Goal: Task Accomplishment & Management: Manage account settings

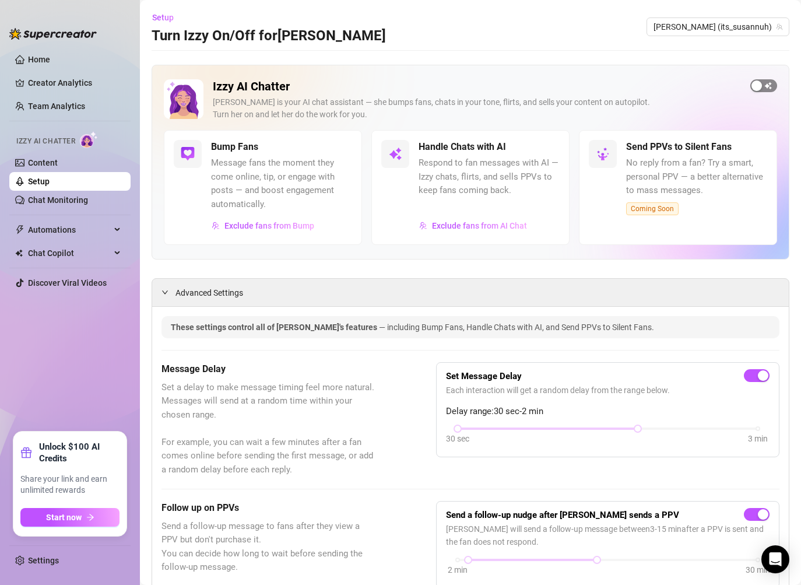
click at [765, 85] on span "button" at bounding box center [763, 85] width 27 height 13
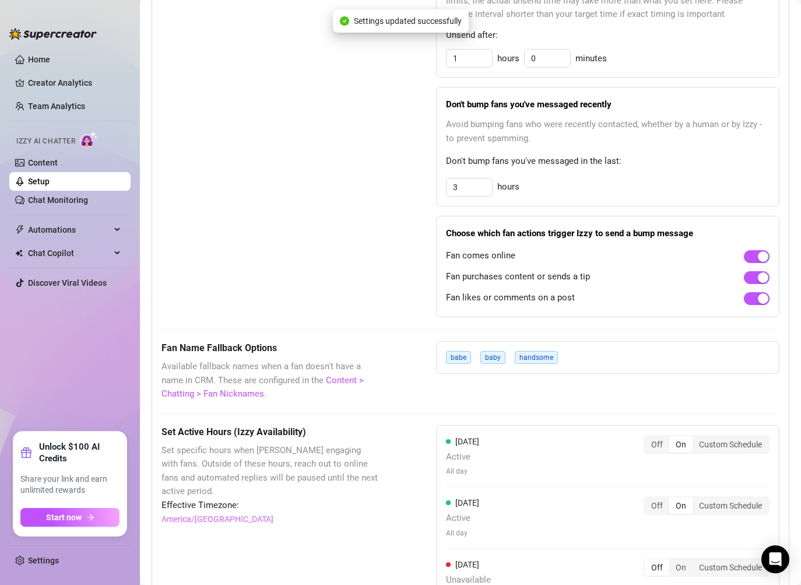
scroll to position [1071, 0]
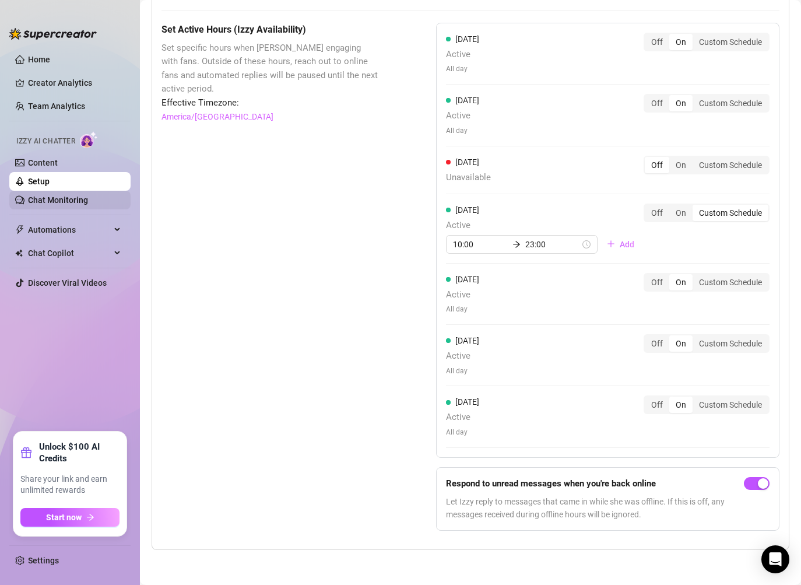
click at [88, 195] on link "Chat Monitoring" at bounding box center [58, 199] width 60 height 9
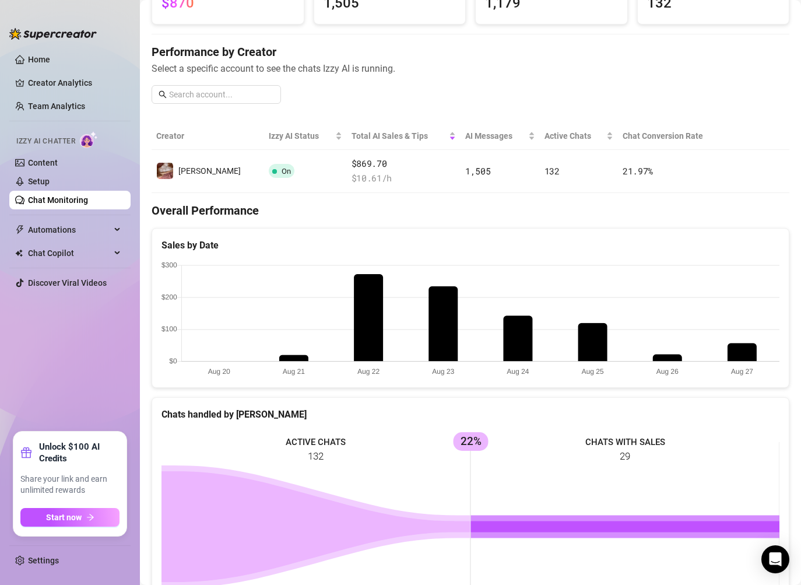
scroll to position [86, 0]
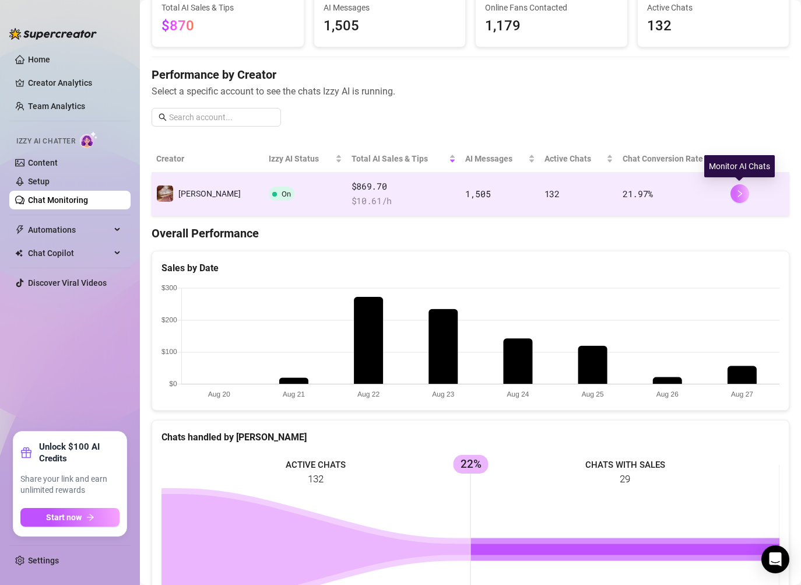
click at [738, 195] on icon "right" at bounding box center [740, 193] width 8 height 8
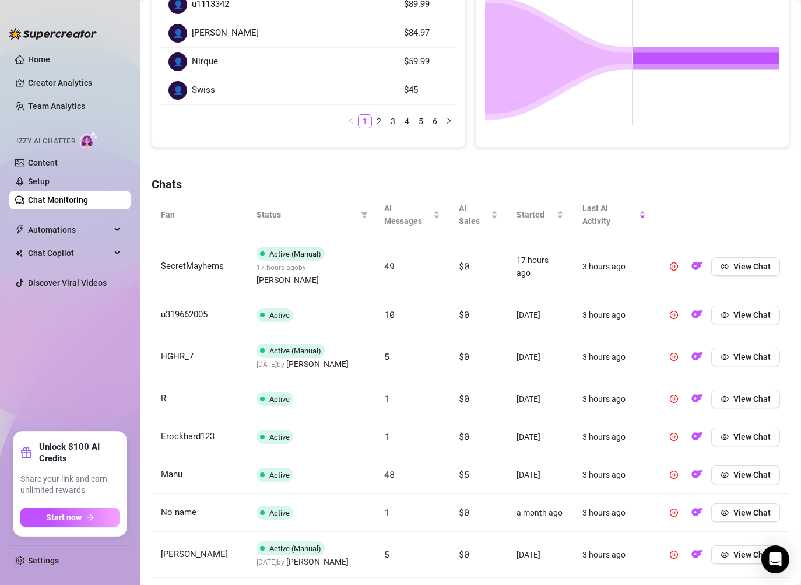
scroll to position [385, 0]
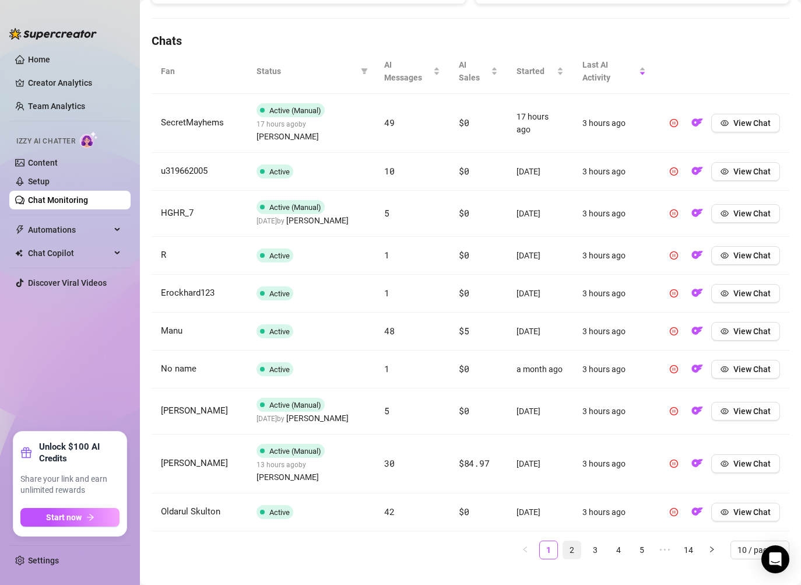
click at [573, 541] on link "2" at bounding box center [571, 549] width 17 height 17
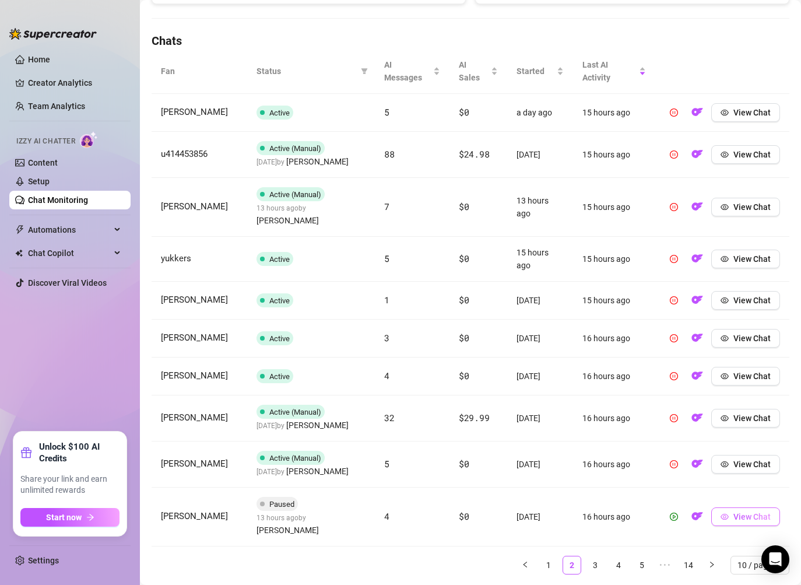
click at [724, 513] on icon "eye" at bounding box center [725, 517] width 8 height 8
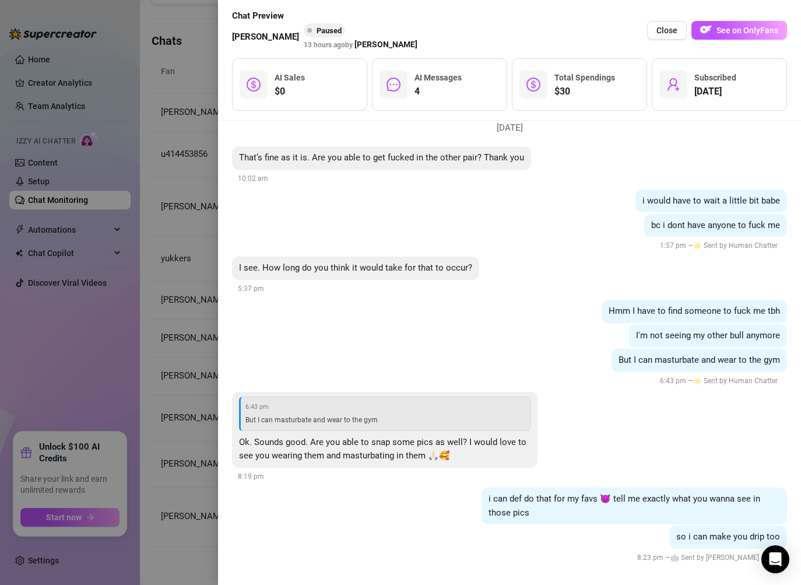
scroll to position [2046, 0]
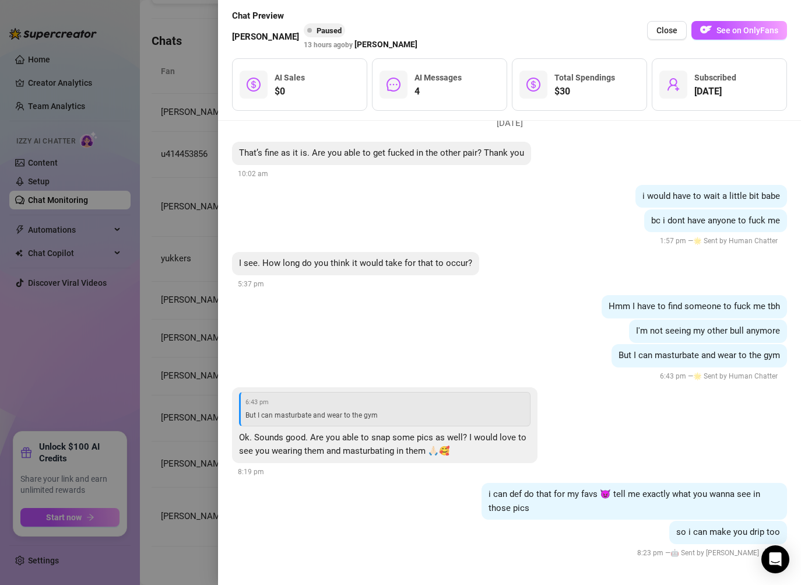
click at [195, 524] on div at bounding box center [400, 292] width 801 height 585
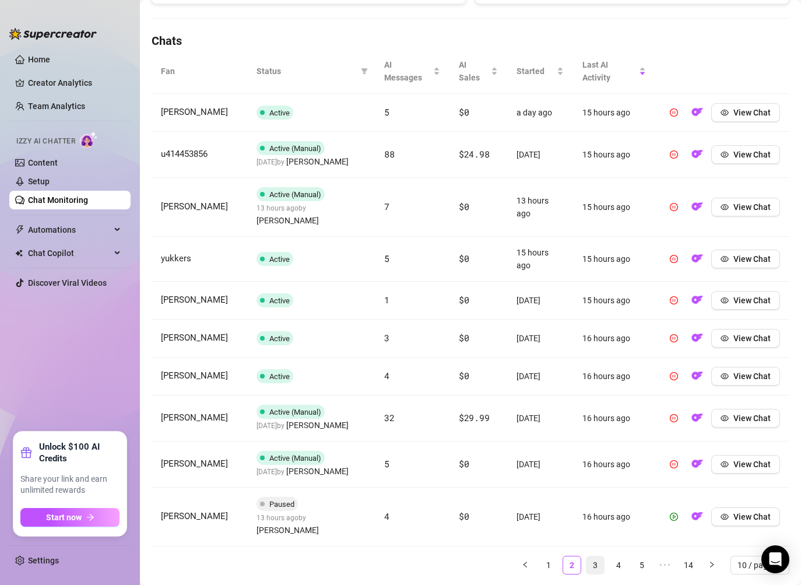
click at [595, 556] on link "3" at bounding box center [595, 564] width 17 height 17
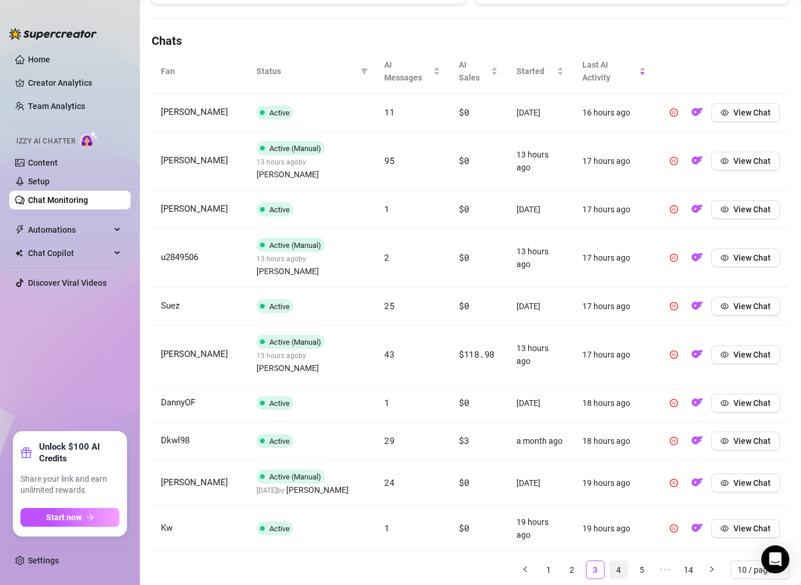
click at [613, 561] on link "4" at bounding box center [618, 569] width 17 height 17
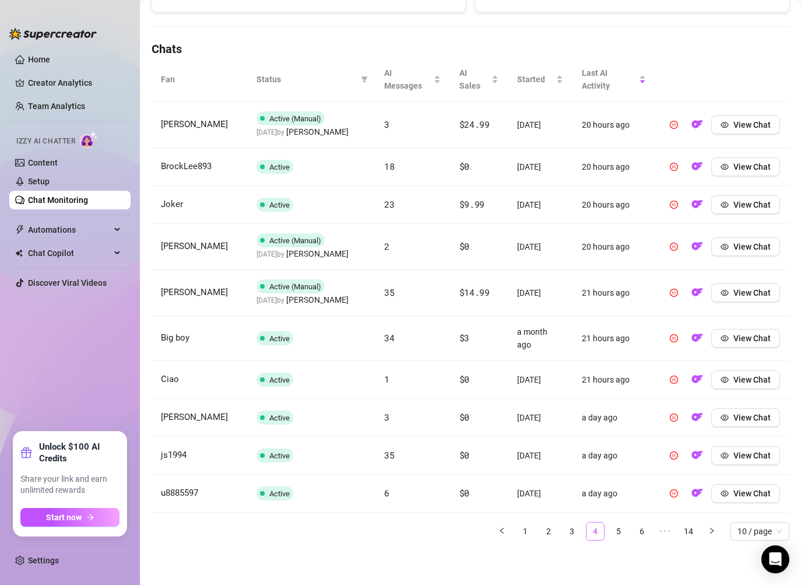
scroll to position [384, 0]
click at [618, 531] on link "5" at bounding box center [618, 530] width 17 height 17
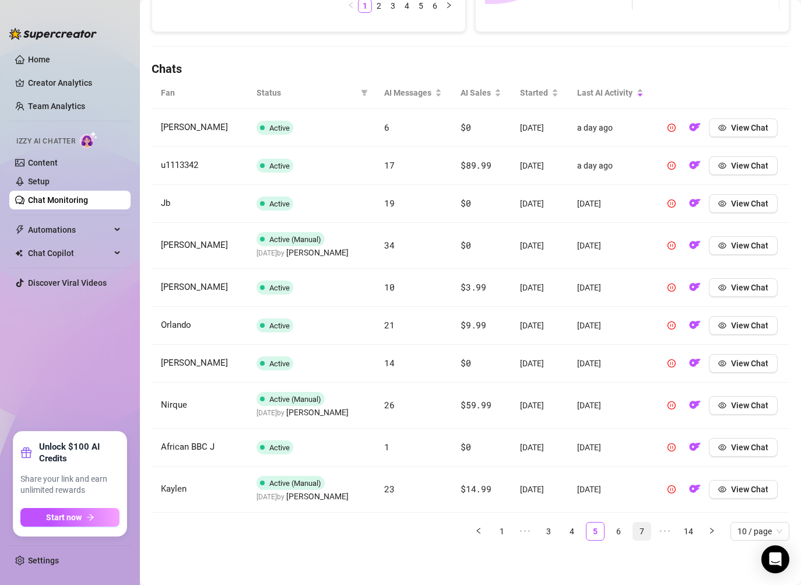
click at [633, 533] on link "7" at bounding box center [641, 530] width 17 height 17
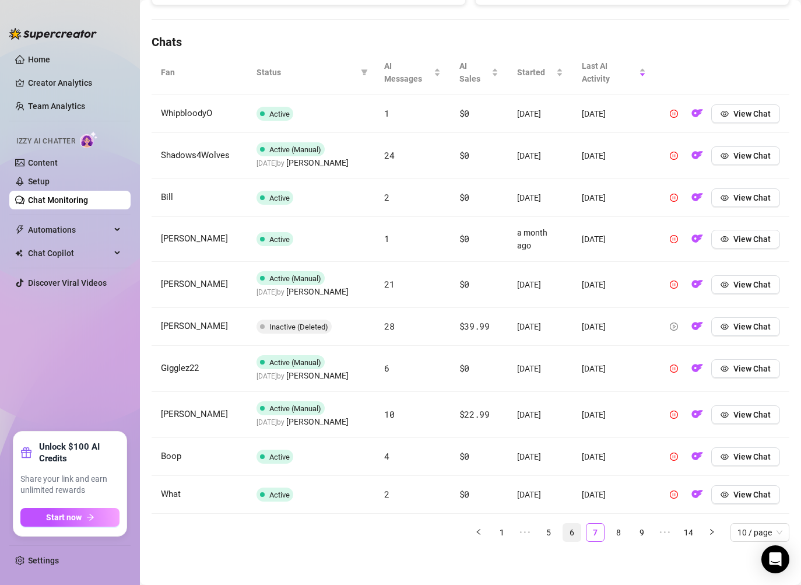
click at [579, 531] on link "6" at bounding box center [571, 532] width 17 height 17
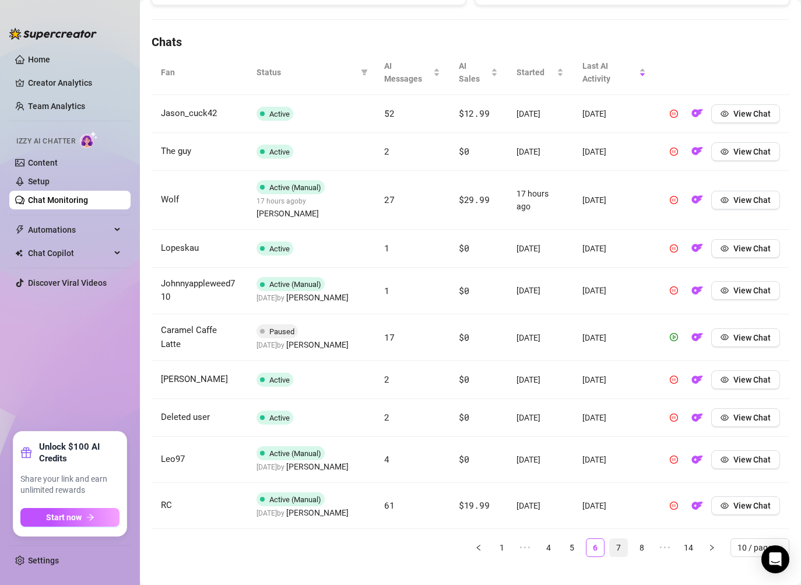
click at [612, 539] on link "7" at bounding box center [618, 547] width 17 height 17
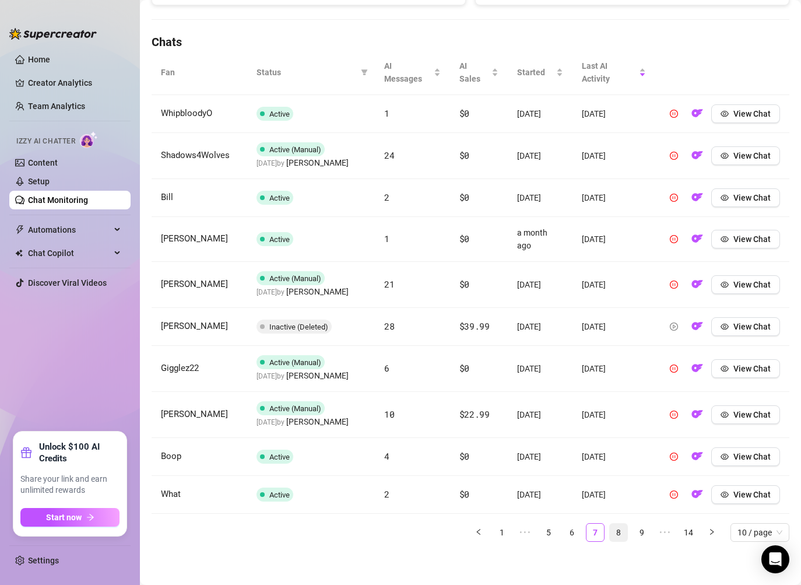
click at [615, 536] on link "8" at bounding box center [618, 532] width 17 height 17
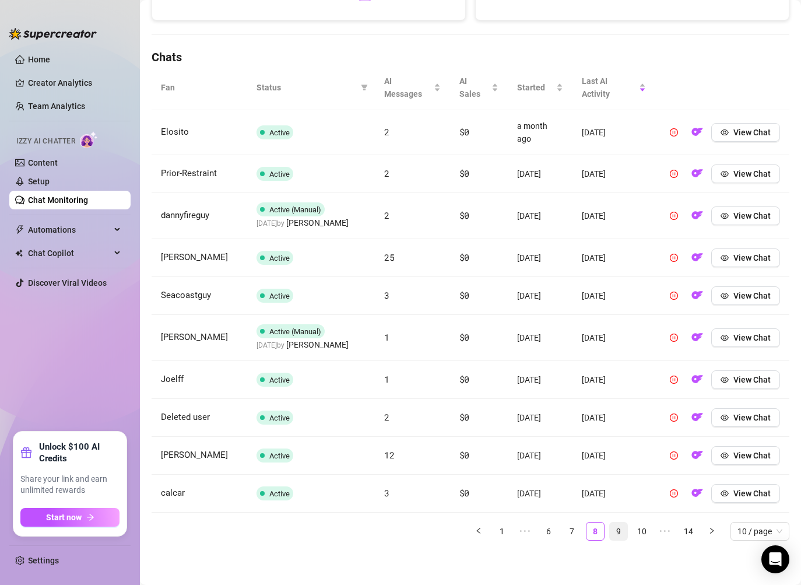
click at [617, 533] on link "9" at bounding box center [618, 530] width 17 height 17
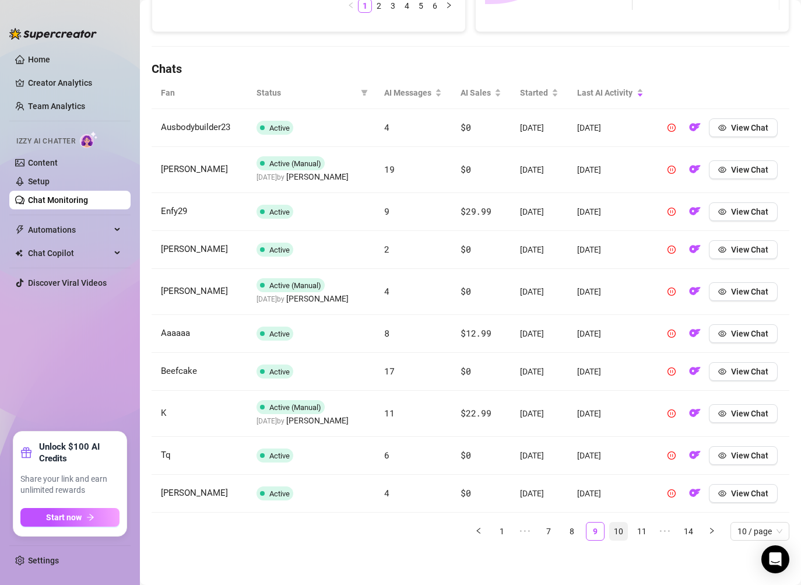
click at [615, 540] on link "10" at bounding box center [618, 530] width 17 height 17
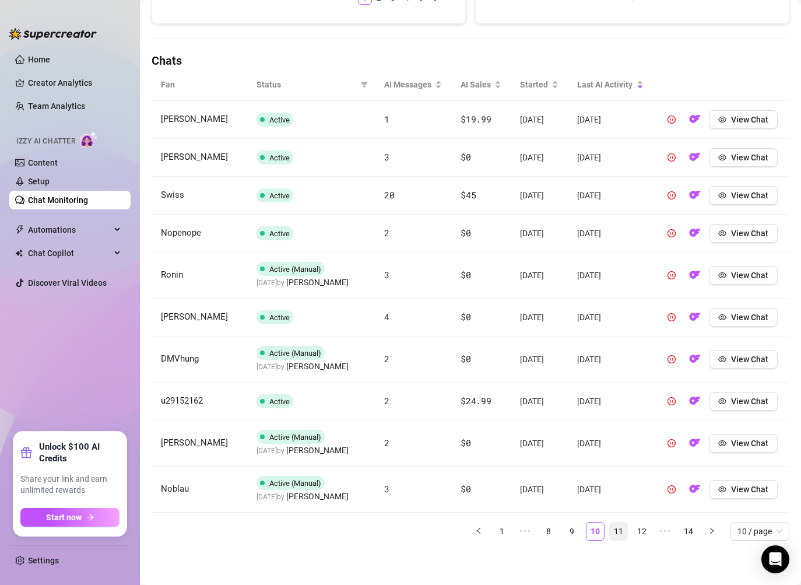
click at [621, 540] on link "11" at bounding box center [618, 530] width 17 height 17
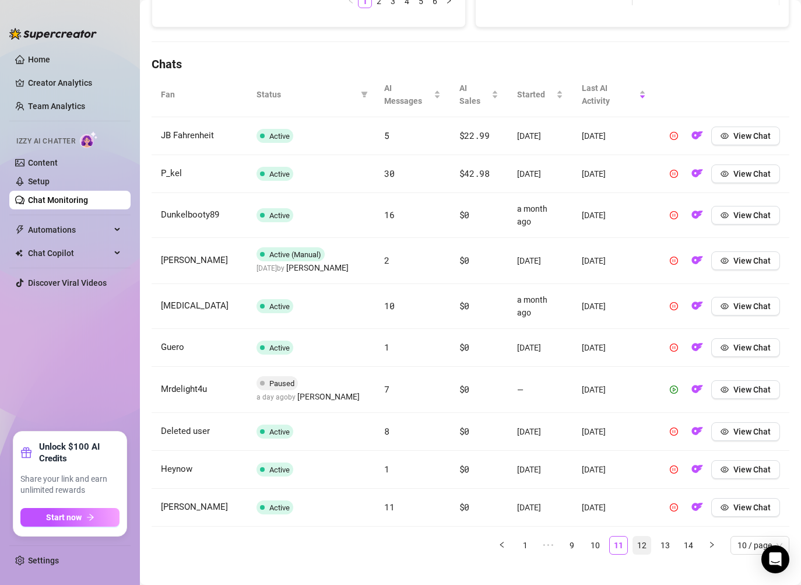
click at [640, 536] on link "12" at bounding box center [641, 544] width 17 height 17
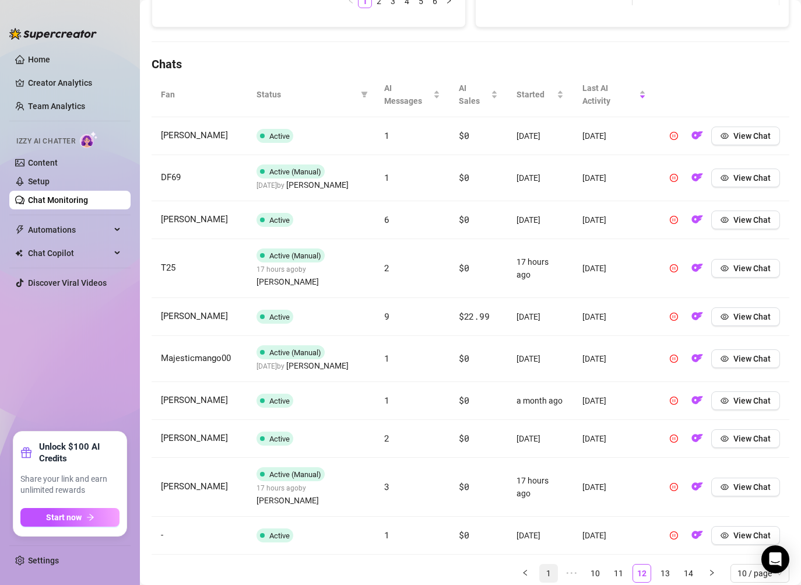
click at [547, 564] on link "1" at bounding box center [548, 572] width 17 height 17
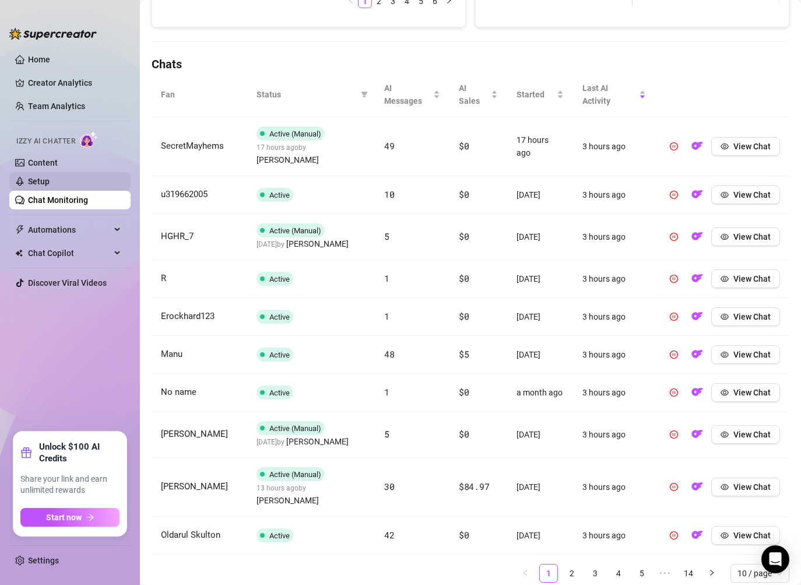
click at [50, 177] on link "Setup" at bounding box center [39, 181] width 22 height 9
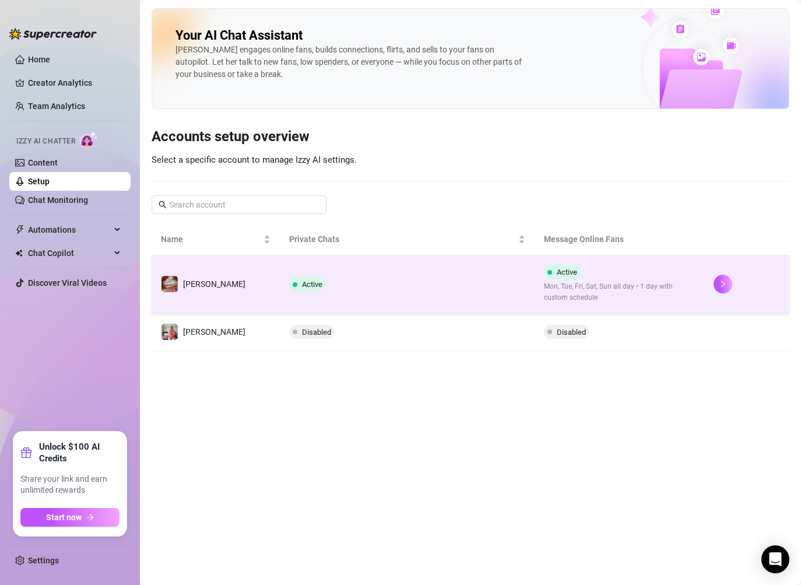
click at [707, 283] on td at bounding box center [746, 284] width 85 height 58
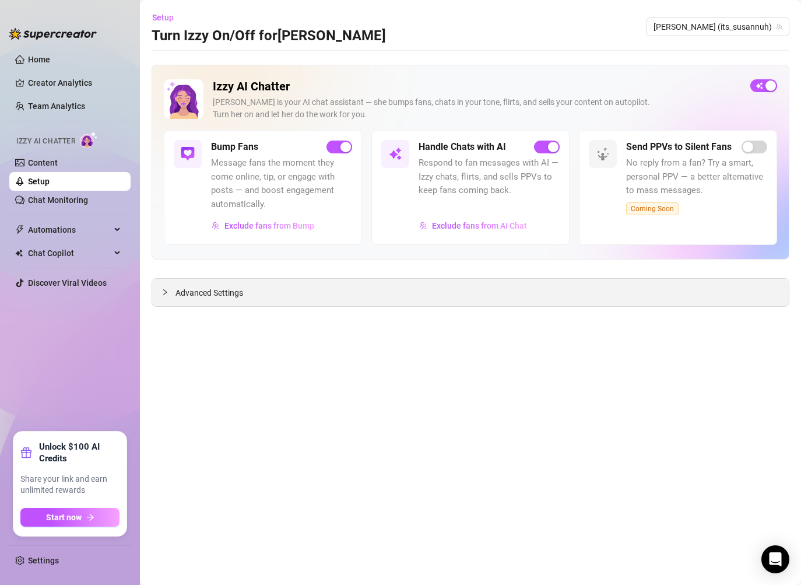
click at [183, 291] on span "Advanced Settings" at bounding box center [210, 292] width 68 height 13
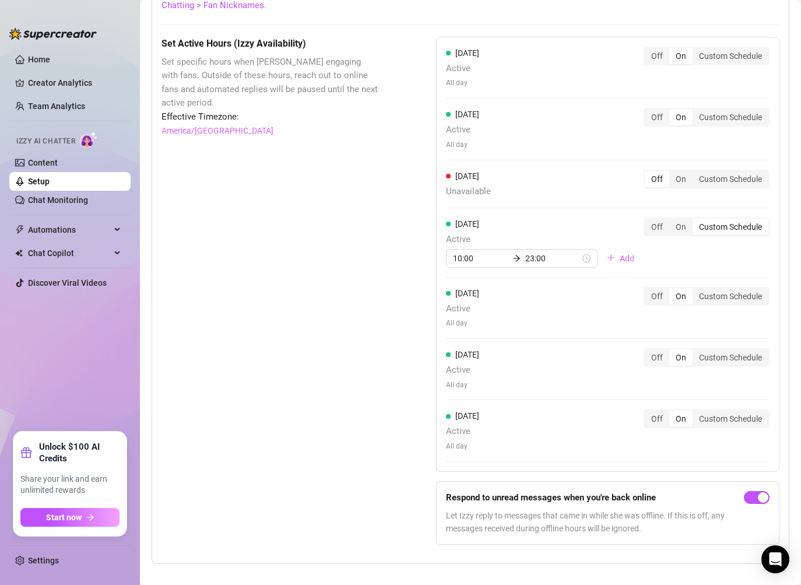
scroll to position [1065, 0]
